Goal: Transaction & Acquisition: Obtain resource

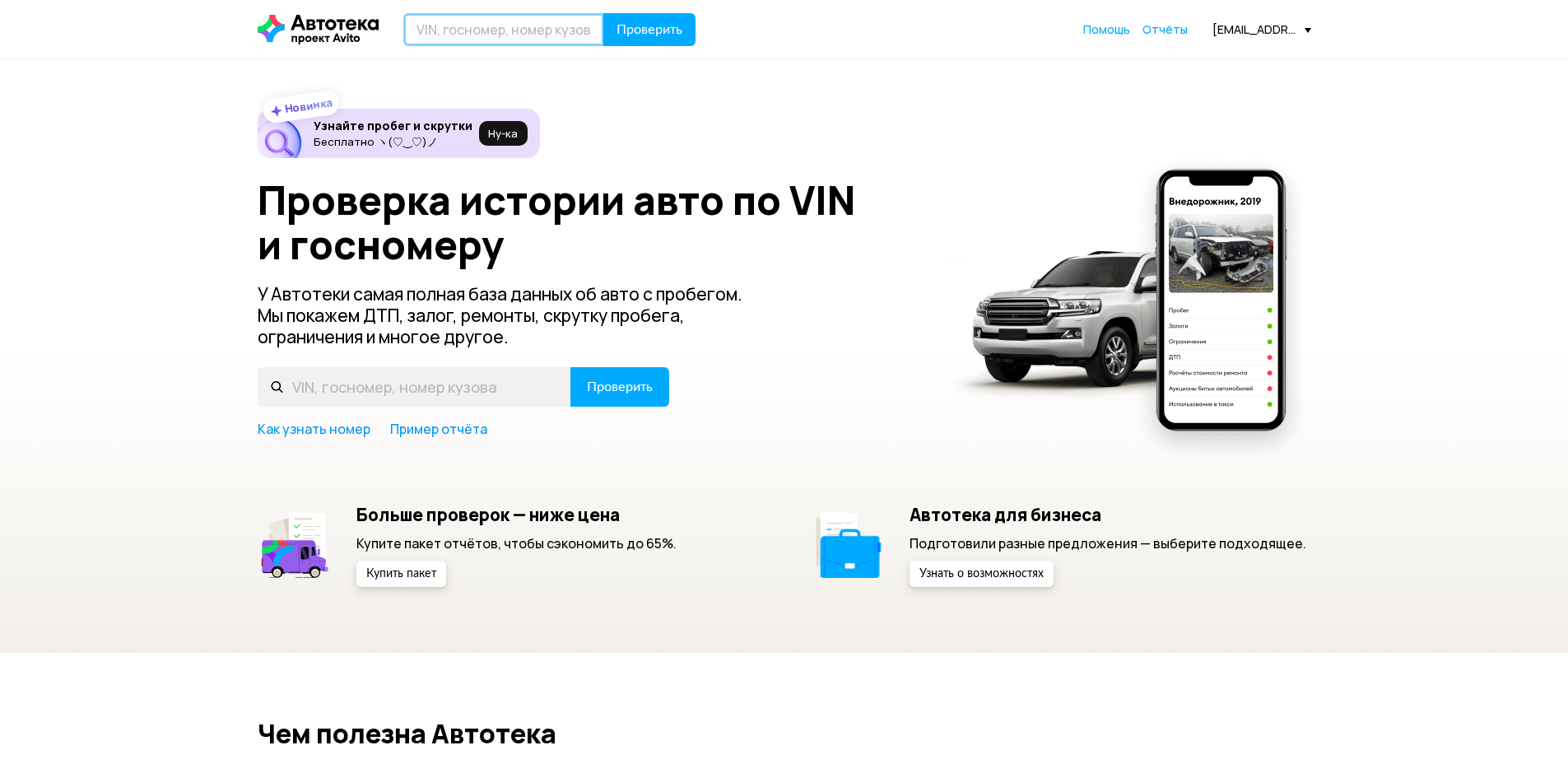
click at [452, 31] on input "text" at bounding box center [503, 29] width 201 height 33
type input "Д"
type input "[US_VEHICLE_IDENTIFICATION_NUMBER]"
click at [637, 37] on span "Проверить" at bounding box center [649, 29] width 66 height 13
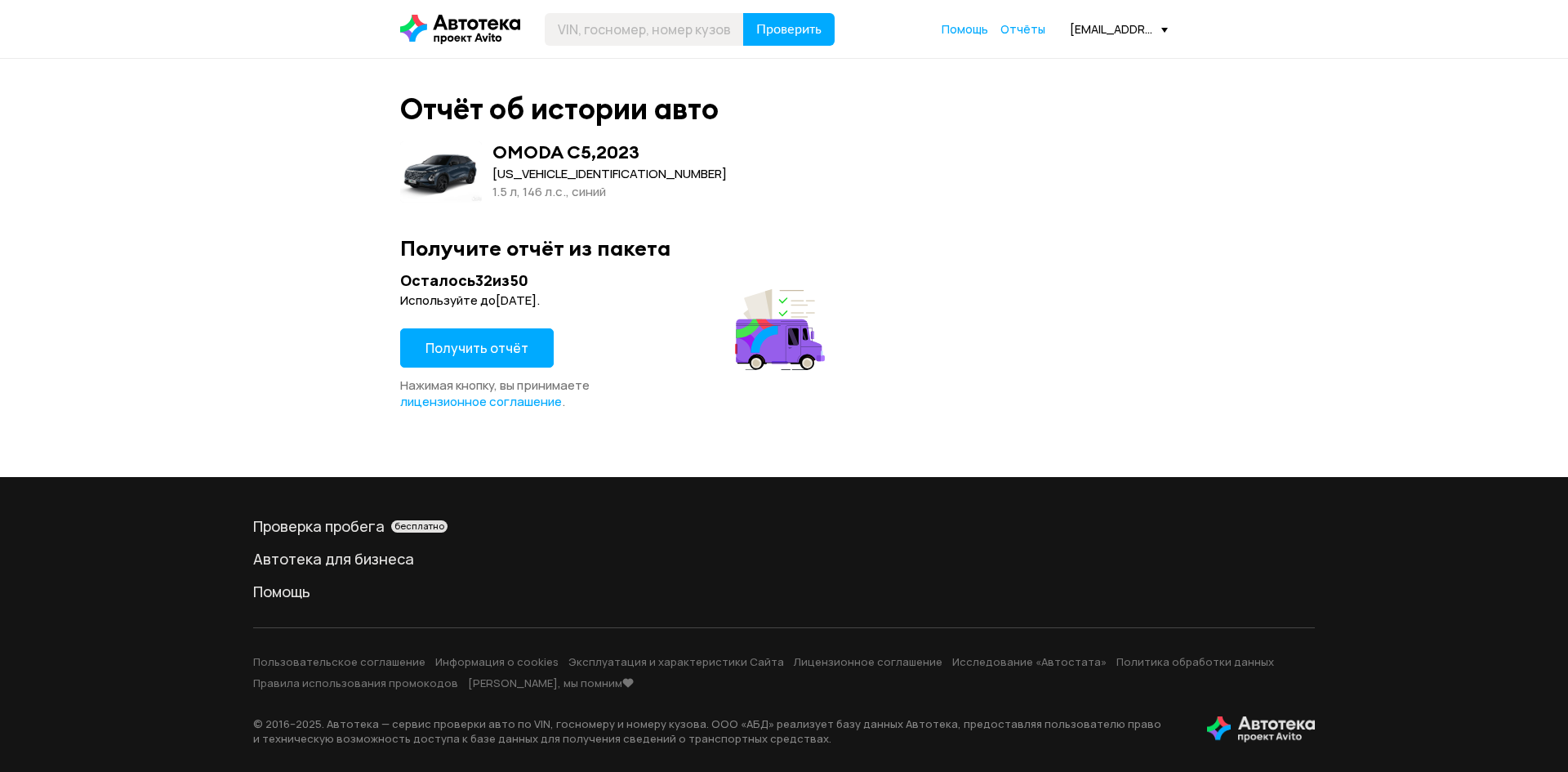
click at [494, 342] on span "Получить отчёт" at bounding box center [476, 348] width 103 height 18
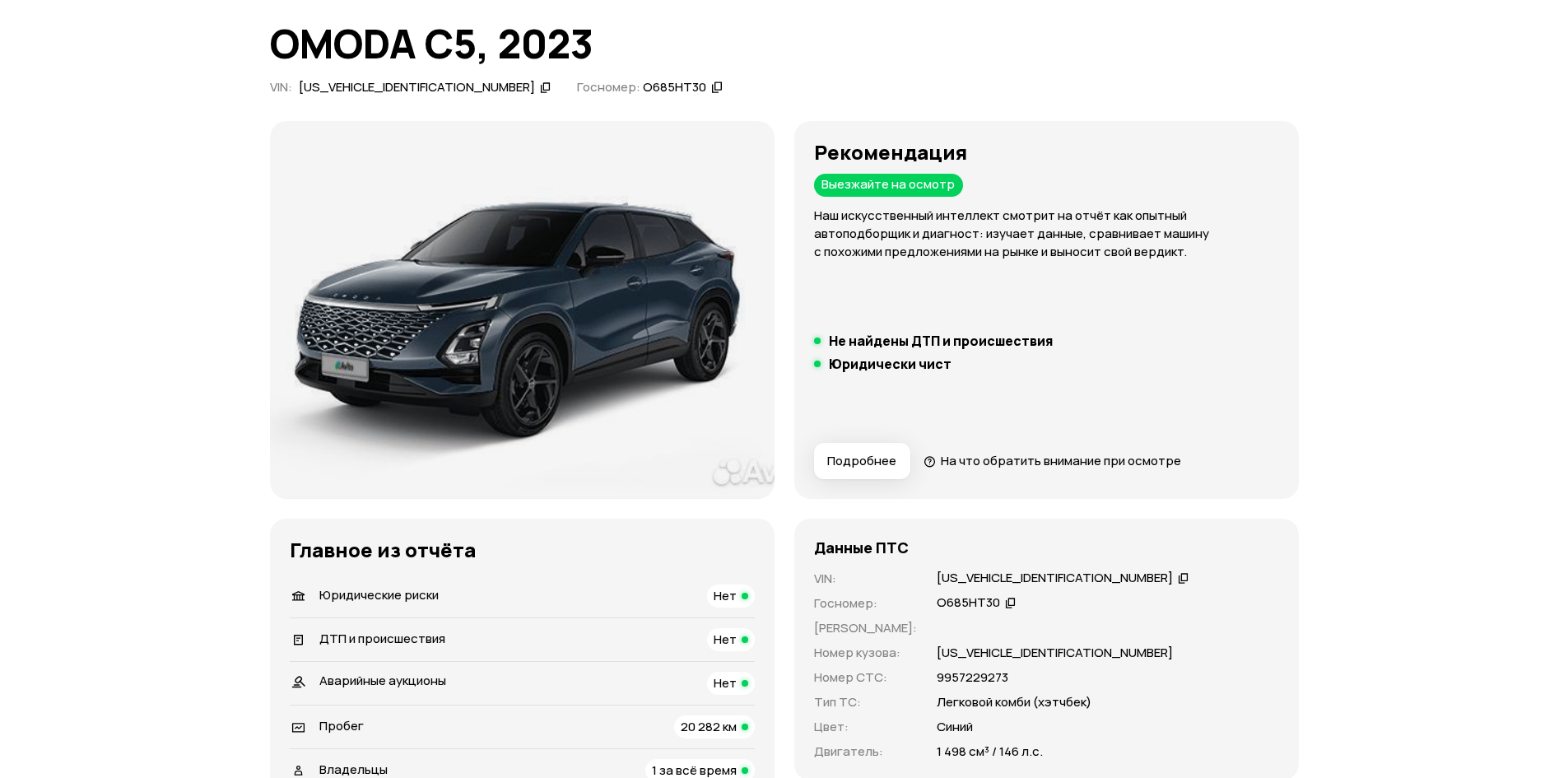
scroll to position [82, 0]
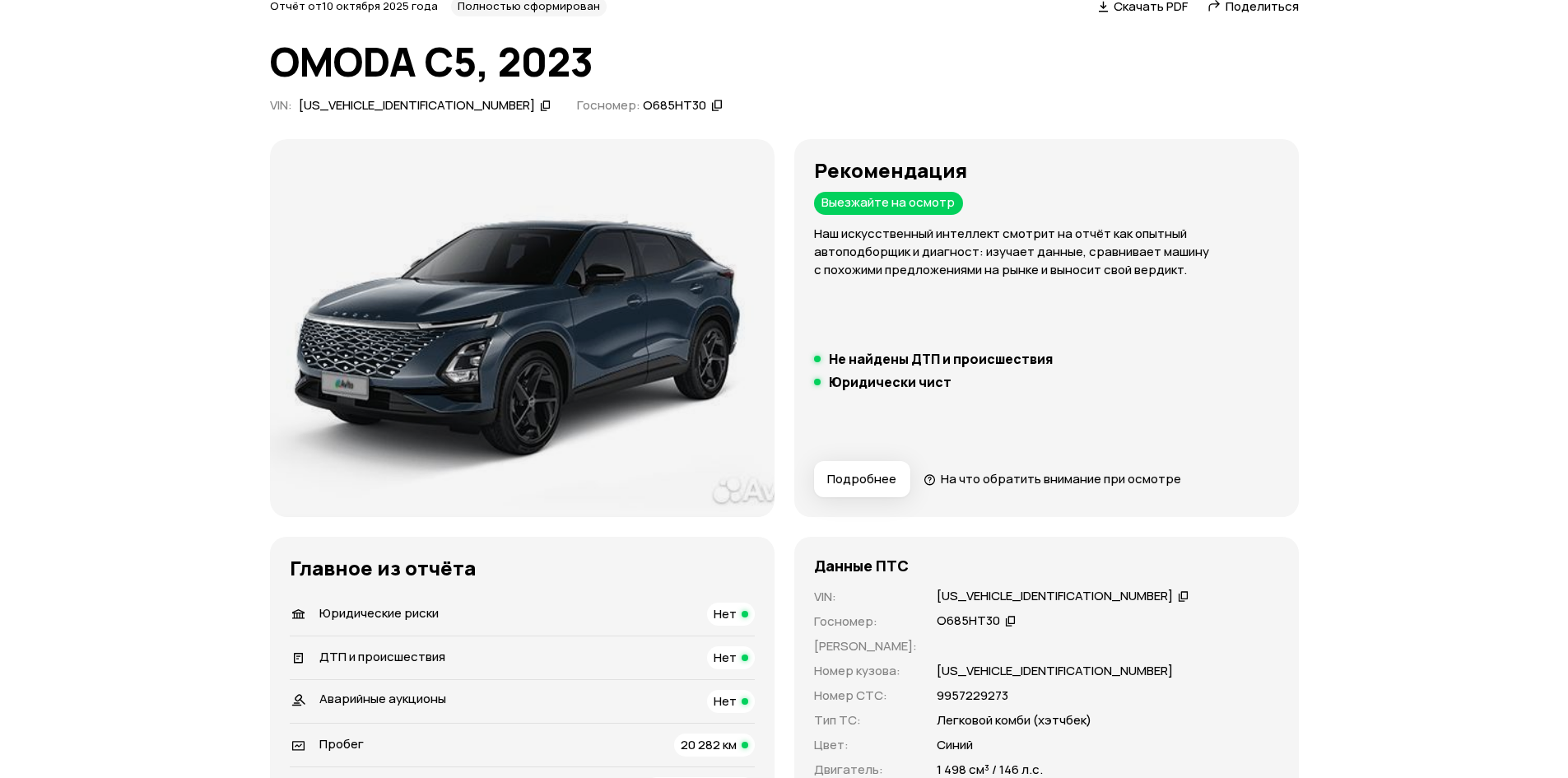
click at [1253, 4] on span "Поделиться" at bounding box center [1262, 5] width 73 height 17
